Goal: Transaction & Acquisition: Obtain resource

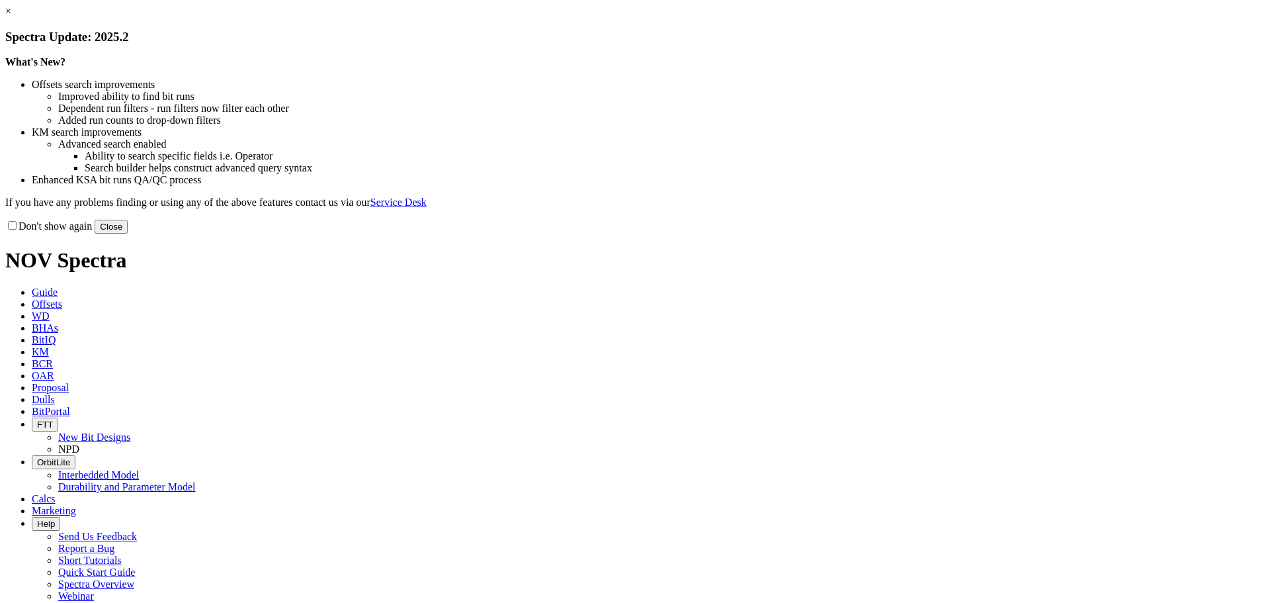
click at [11, 17] on link "×" at bounding box center [8, 10] width 6 height 11
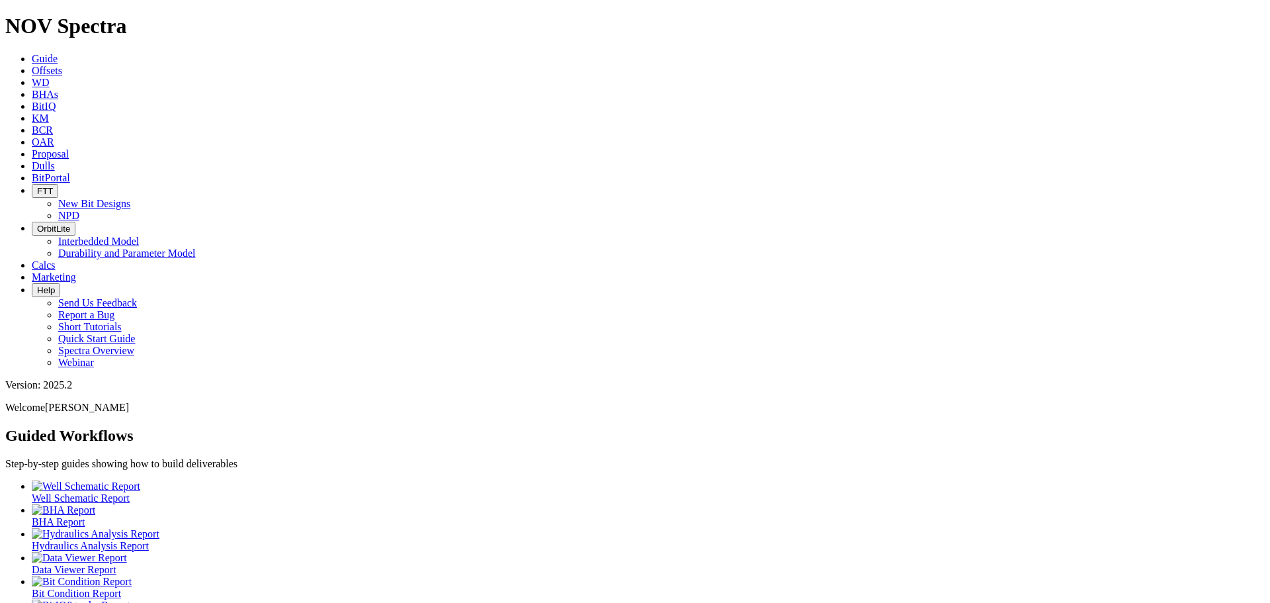
click at [62, 65] on link "Offsets" at bounding box center [47, 70] width 30 height 11
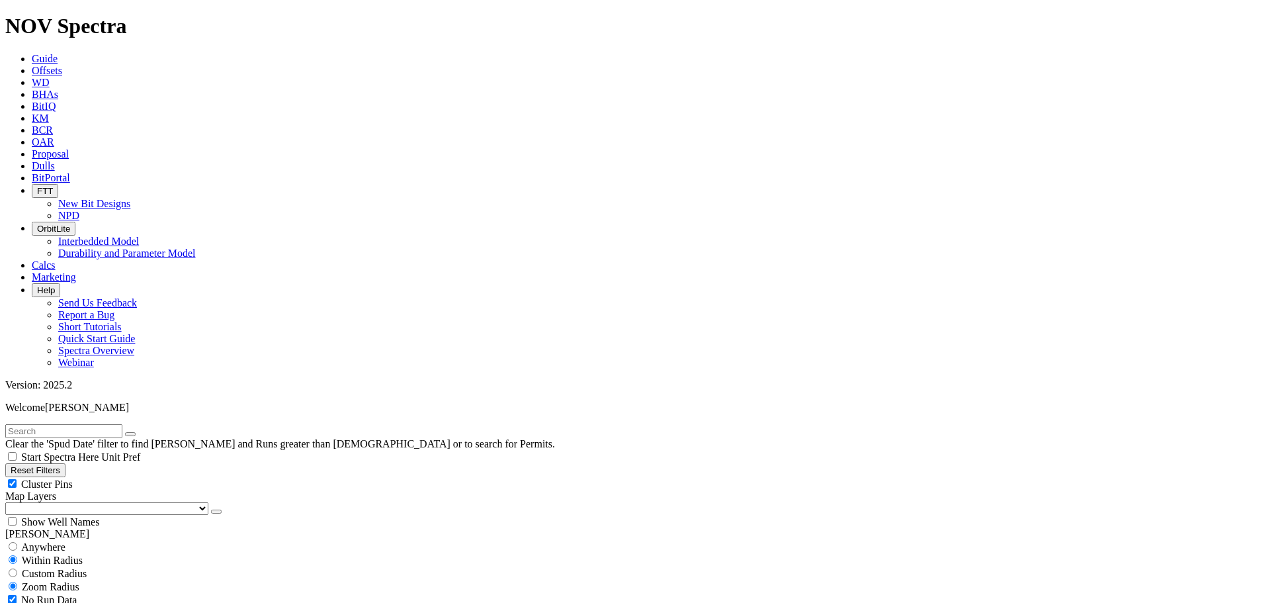
type input "[DATE]"
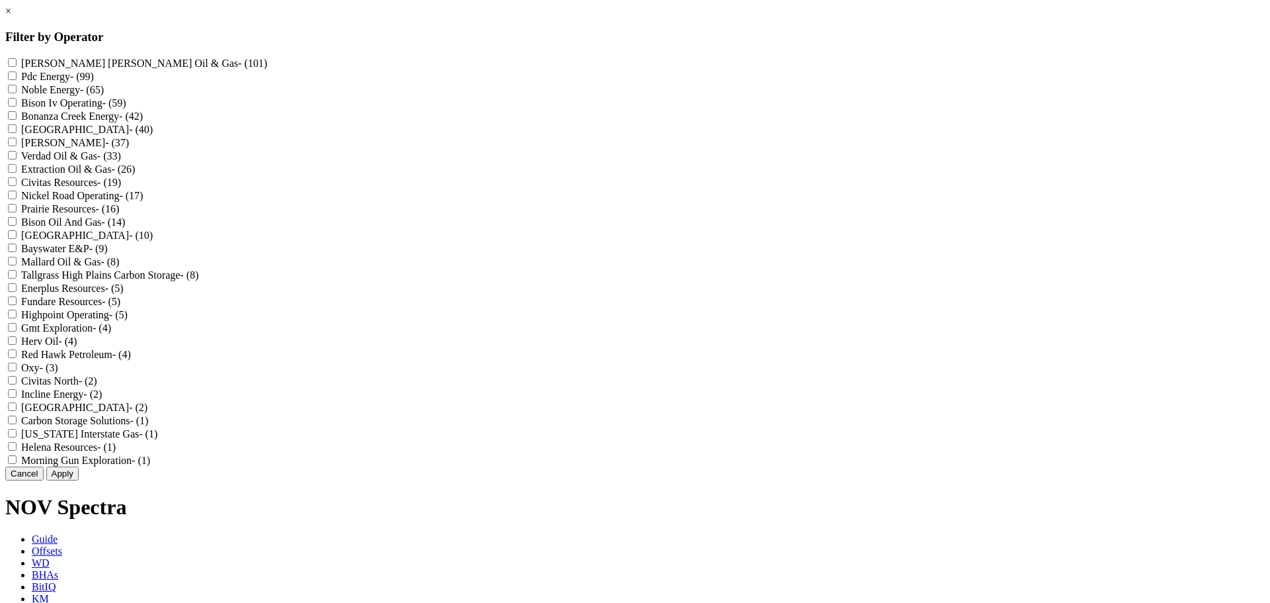
click at [547, 56] on div "[PERSON_NAME] [PERSON_NAME] Oil & Gas - (101)" at bounding box center [635, 62] width 1260 height 13
click at [17, 63] on Gas "[PERSON_NAME] [PERSON_NAME] Oil & Gas - (101)" at bounding box center [12, 62] width 9 height 9
checkbox Gas "true"
click at [17, 146] on input "[PERSON_NAME] - (37)" at bounding box center [12, 142] width 9 height 9
checkbox input "true"
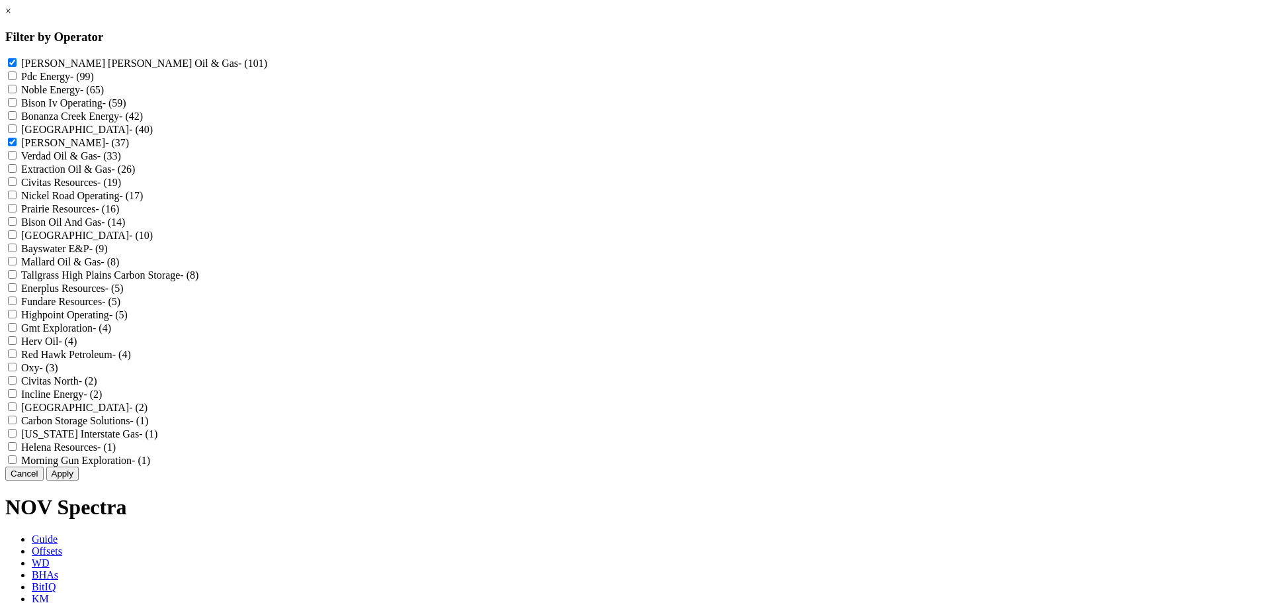
click at [17, 371] on input "Oxy - (3)" at bounding box center [12, 367] width 9 height 9
checkbox input "true"
click at [79, 480] on button "Apply" at bounding box center [62, 473] width 32 height 14
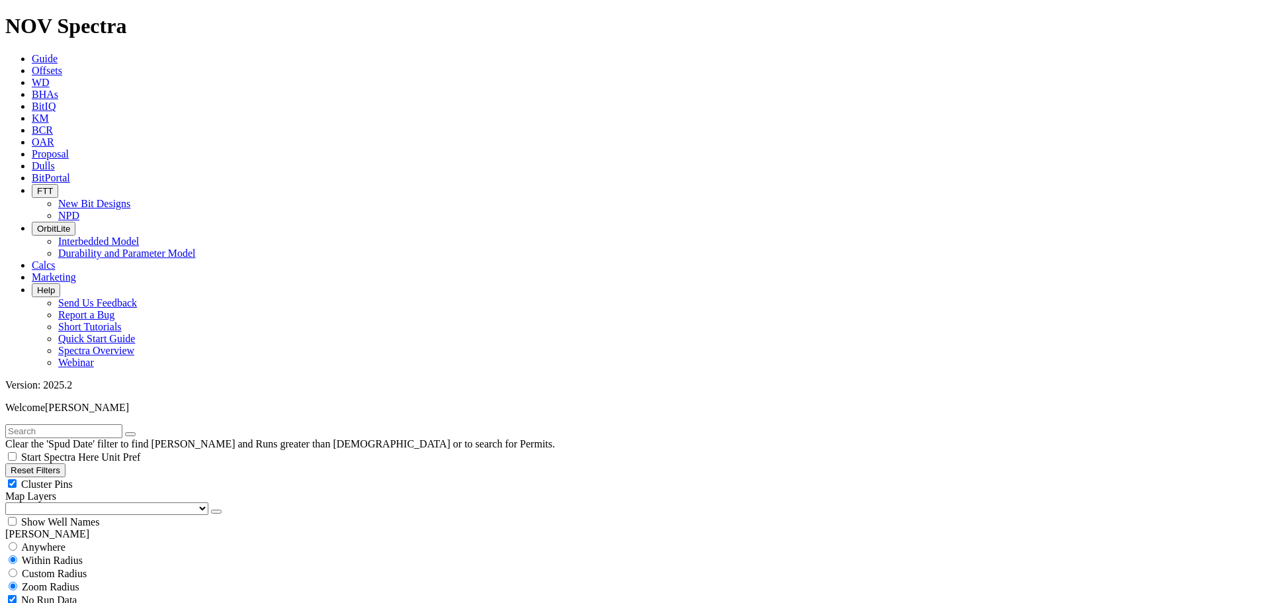
scroll to position [20595, 0]
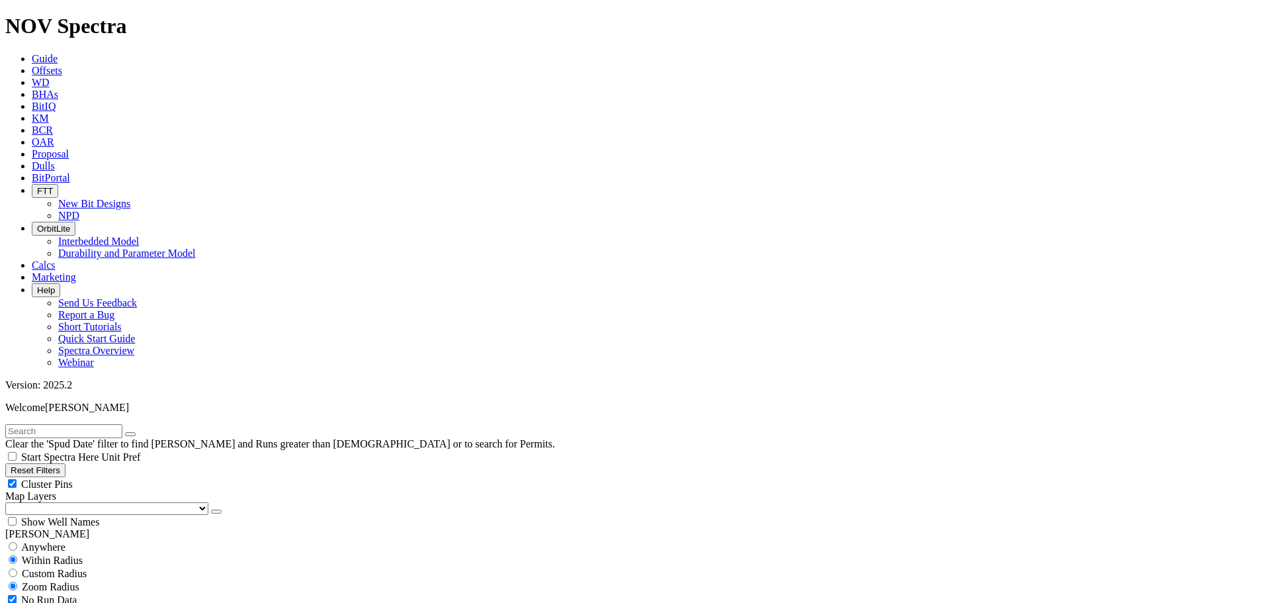
scroll to position [9213, 0]
select select
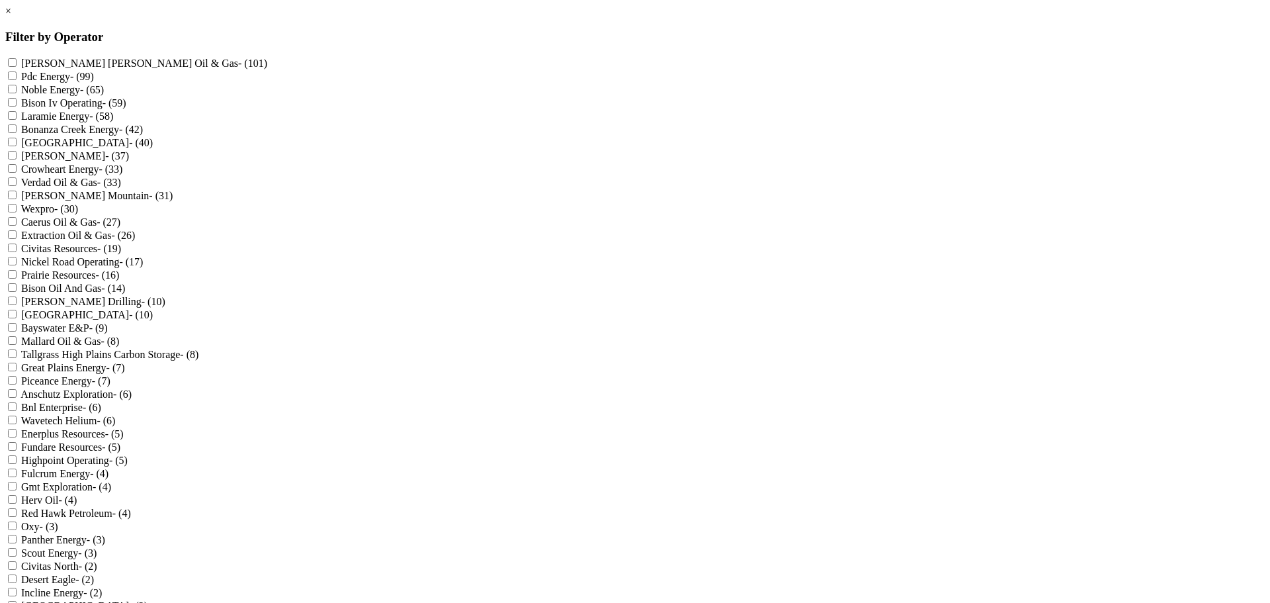
click at [17, 60] on Gas "[PERSON_NAME] [PERSON_NAME] Oil & Gas - (101)" at bounding box center [12, 62] width 9 height 9
checkbox Gas "true"
click at [17, 159] on input "[PERSON_NAME] - (37)" at bounding box center [12, 155] width 9 height 9
checkbox input "true"
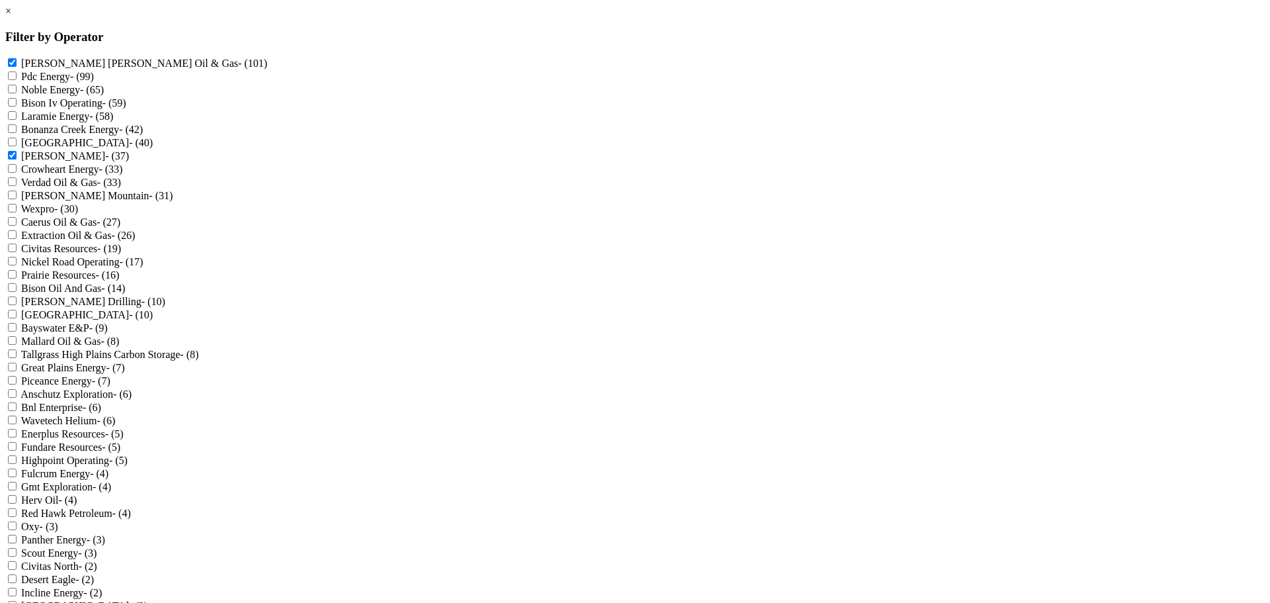
click at [17, 521] on input "Oxy - (3)" at bounding box center [12, 525] width 9 height 9
checkbox input "true"
